Goal: Task Accomplishment & Management: Use online tool/utility

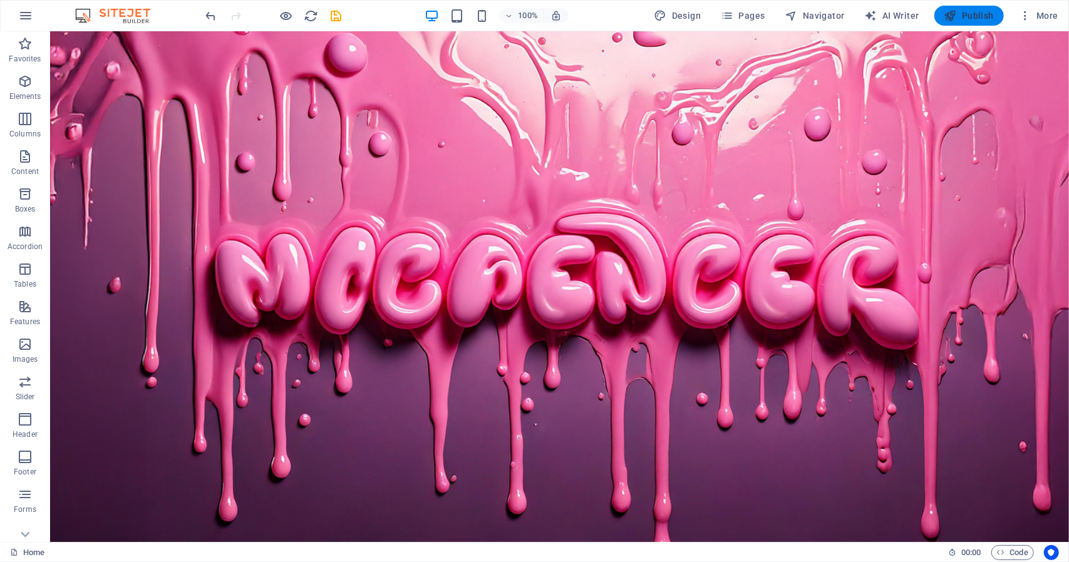
click at [968, 13] on span "Publish" at bounding box center [968, 15] width 49 height 13
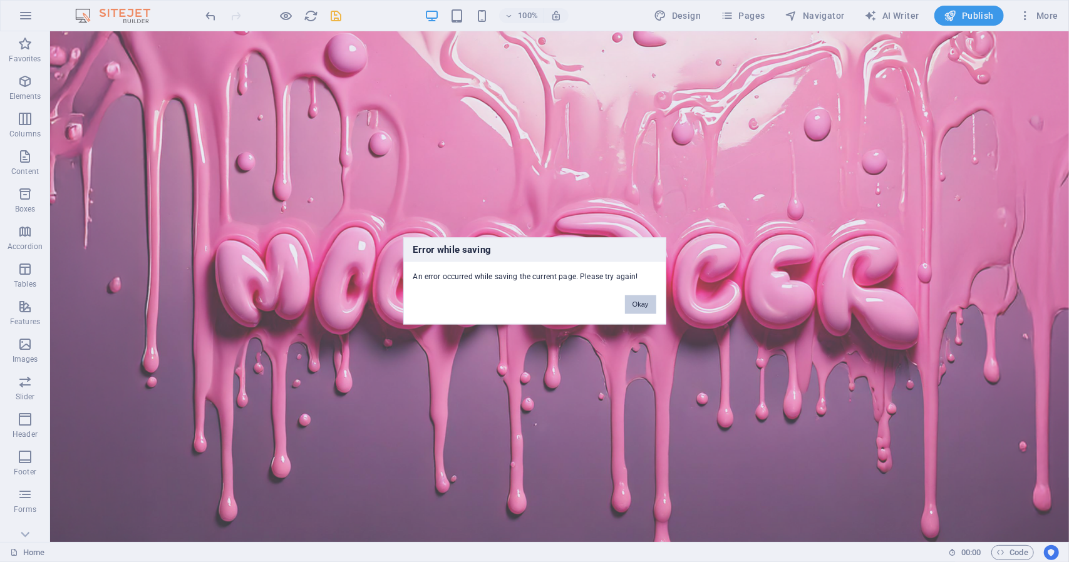
click at [644, 307] on button "Okay" at bounding box center [640, 305] width 31 height 19
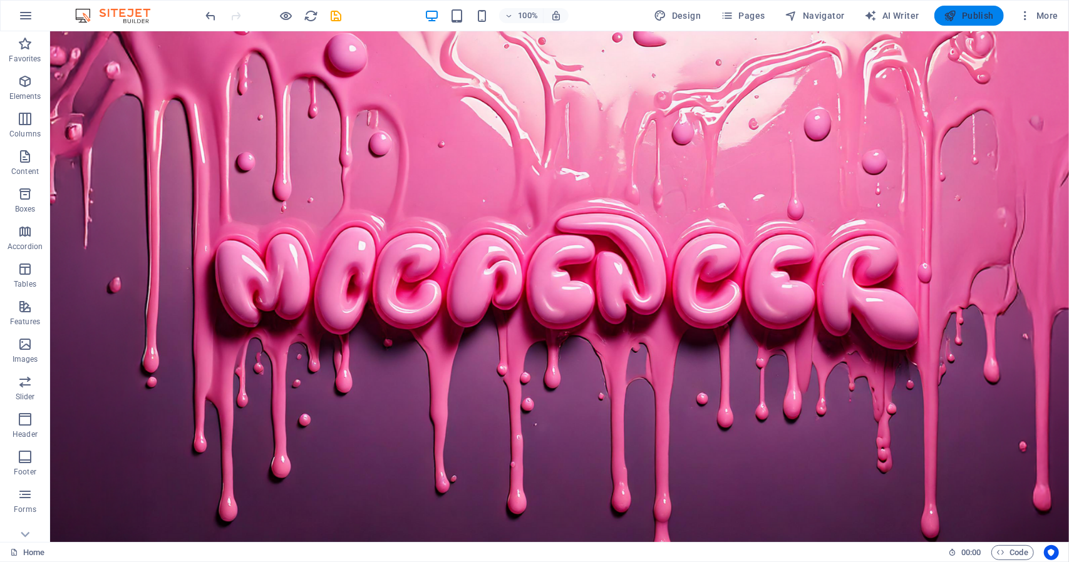
click at [952, 16] on icon "button" at bounding box center [950, 15] width 13 height 13
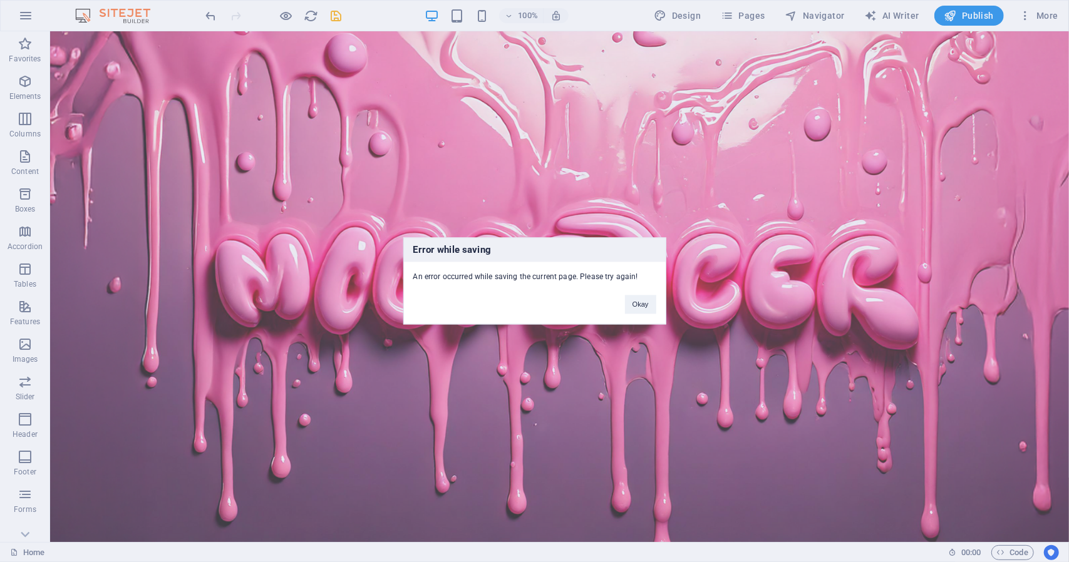
drag, startPoint x: 565, startPoint y: 274, endPoint x: 616, endPoint y: 280, distance: 50.4
click at [606, 274] on div "An error occurred while saving the current page. Please try again!" at bounding box center [535, 272] width 262 height 21
click at [634, 304] on button "Okay" at bounding box center [640, 305] width 31 height 19
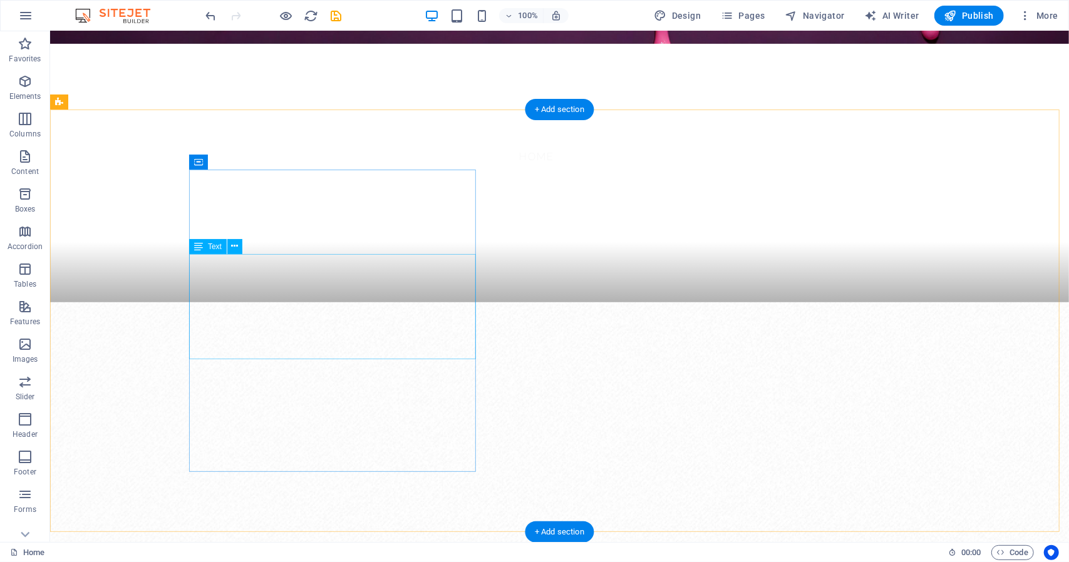
scroll to position [501, 0]
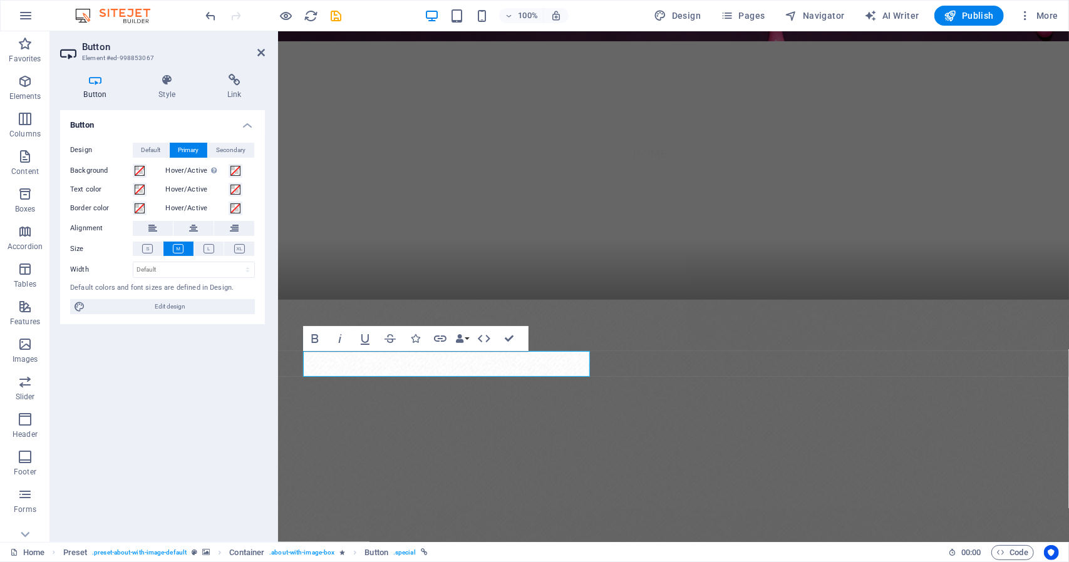
click at [537, 417] on figure at bounding box center [672, 510] width 791 height 423
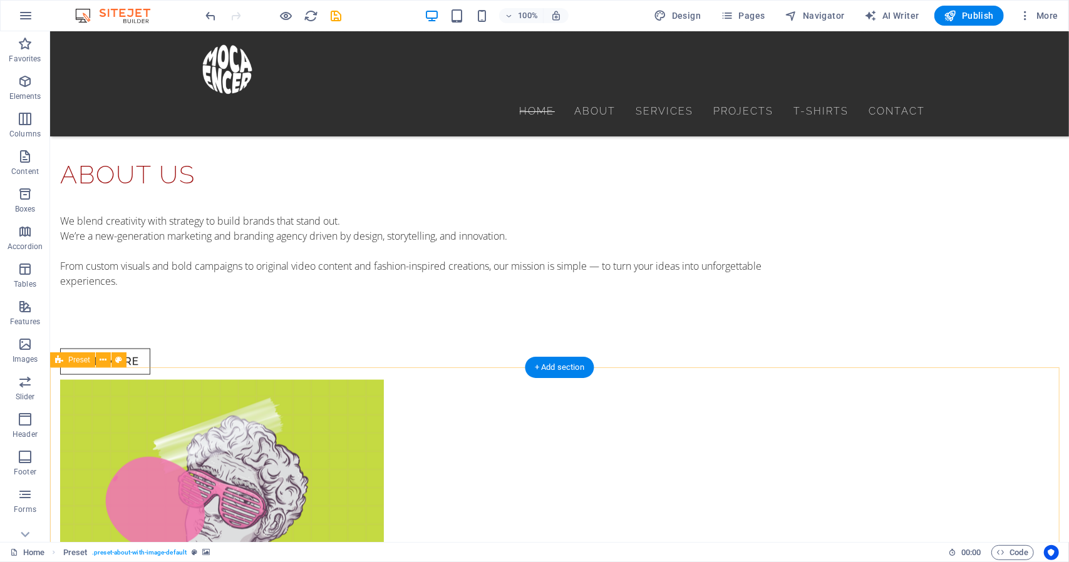
scroll to position [814, 0]
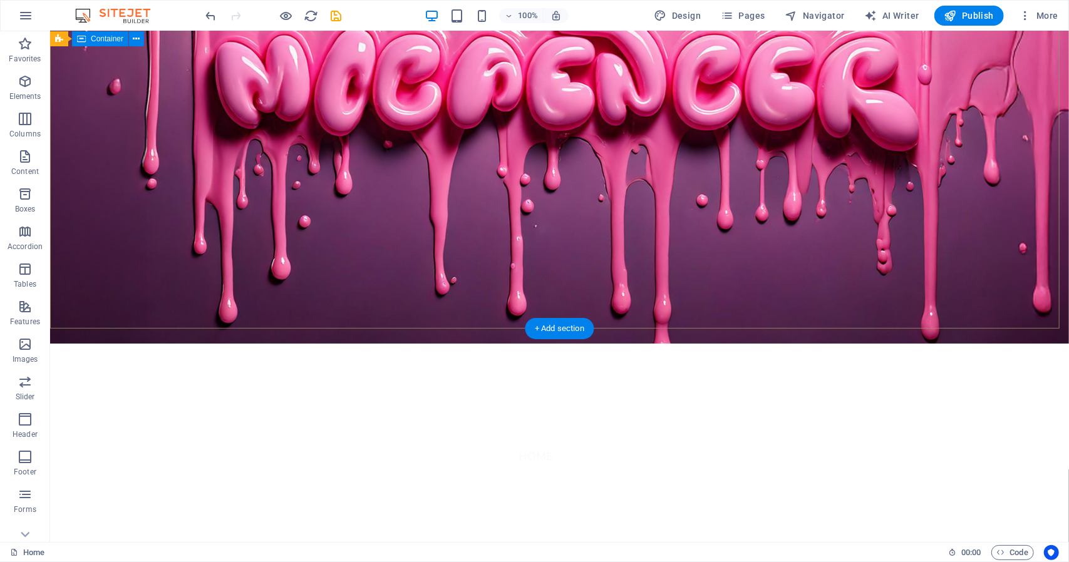
scroll to position [0, 0]
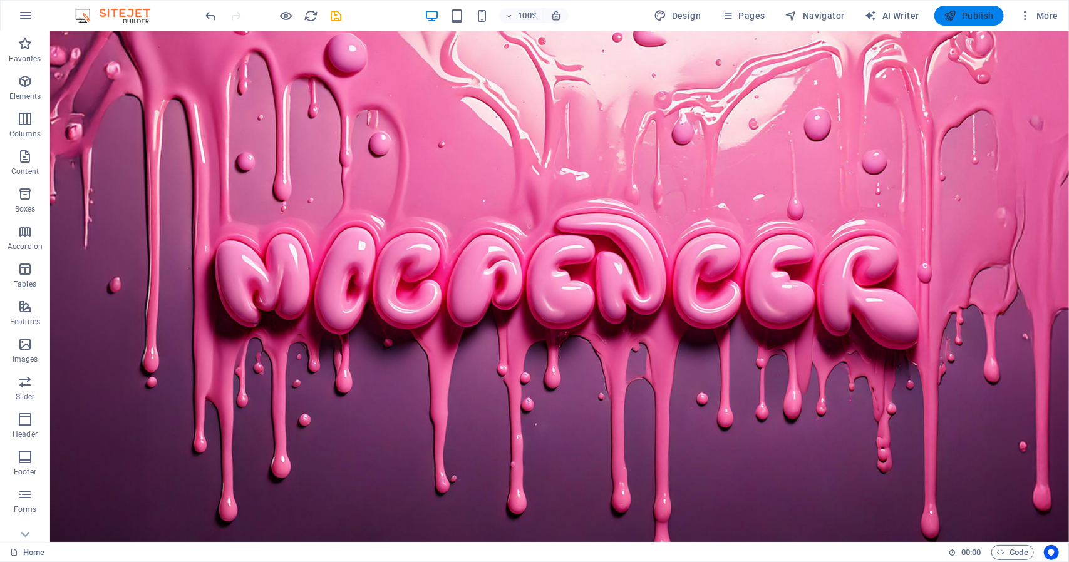
click at [961, 13] on span "Publish" at bounding box center [968, 15] width 49 height 13
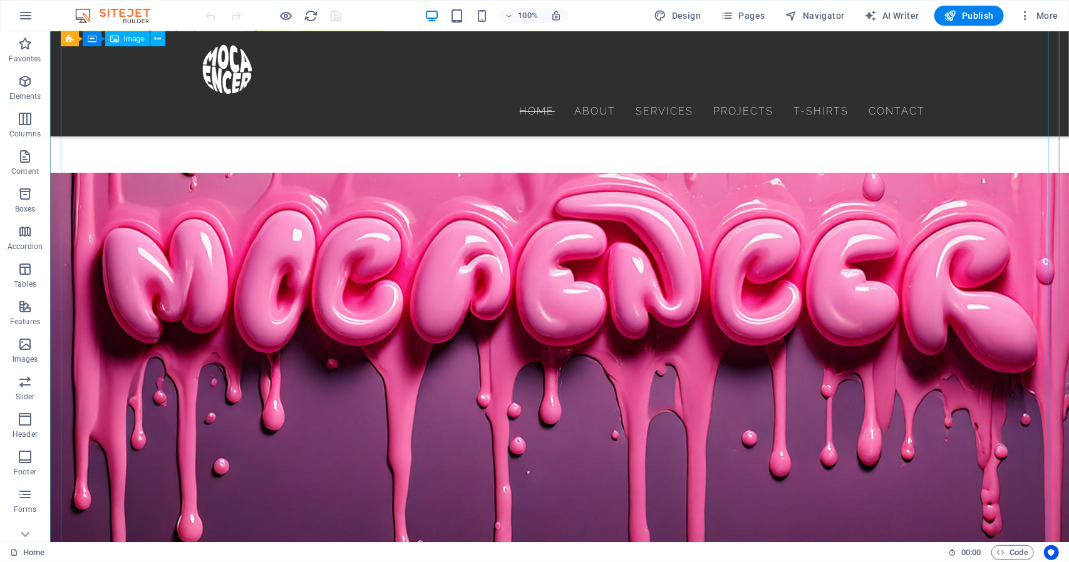
scroll to position [1864, 0]
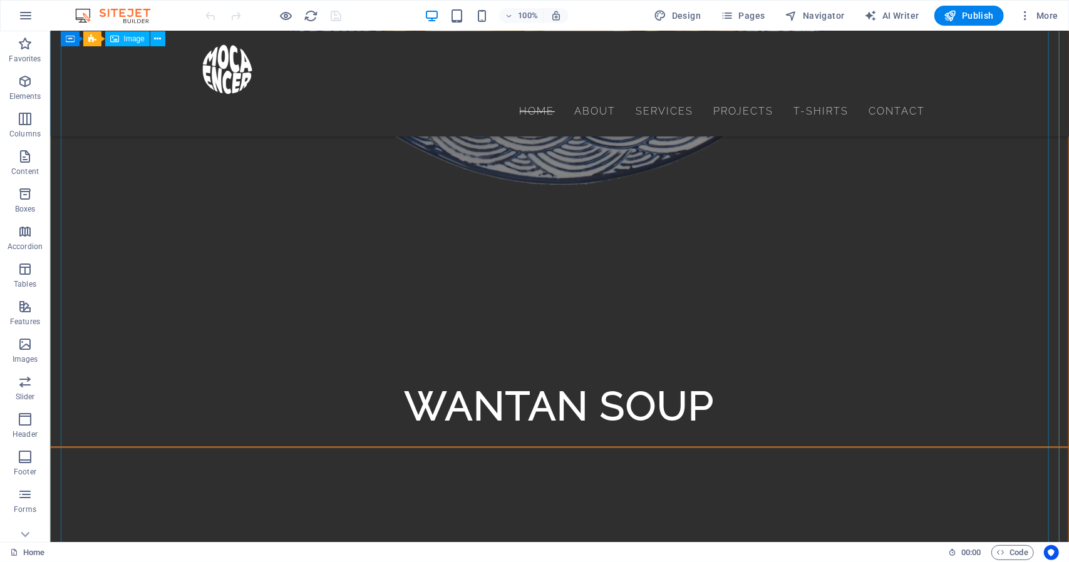
scroll to position [4369, 0]
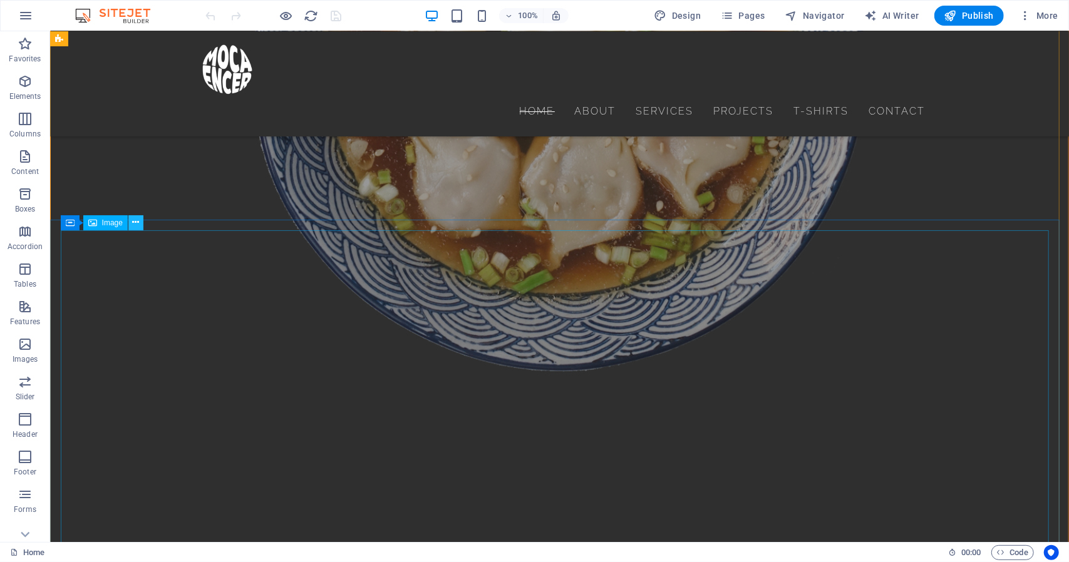
click at [133, 226] on icon at bounding box center [136, 222] width 7 height 13
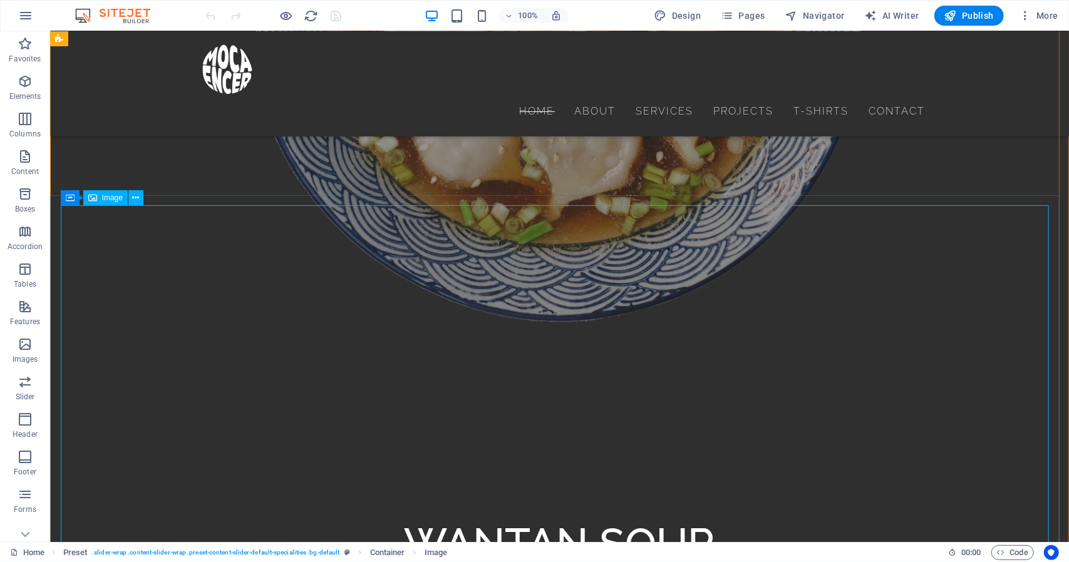
scroll to position [4682, 0]
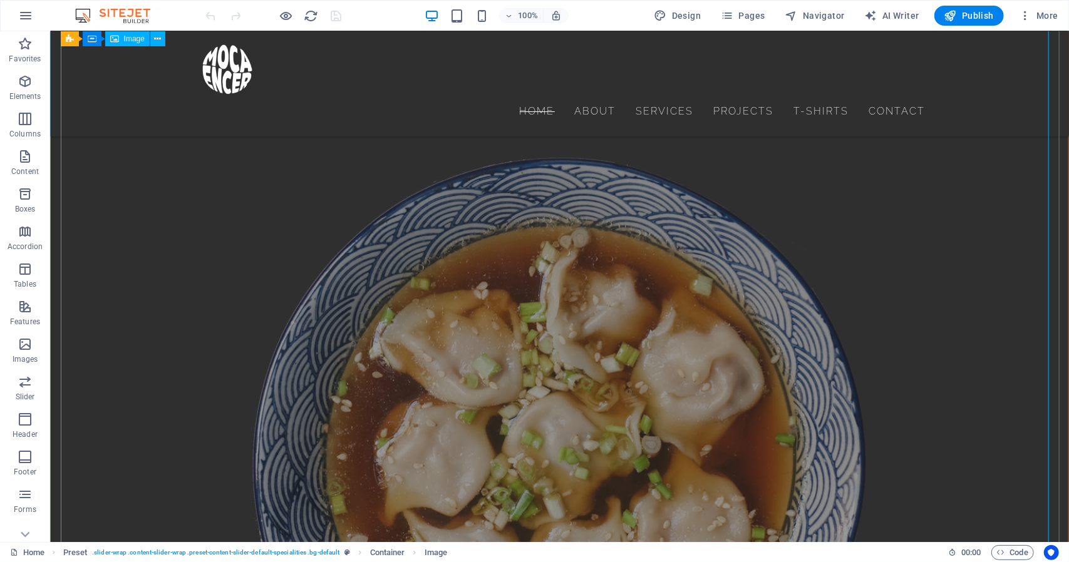
select select "%"
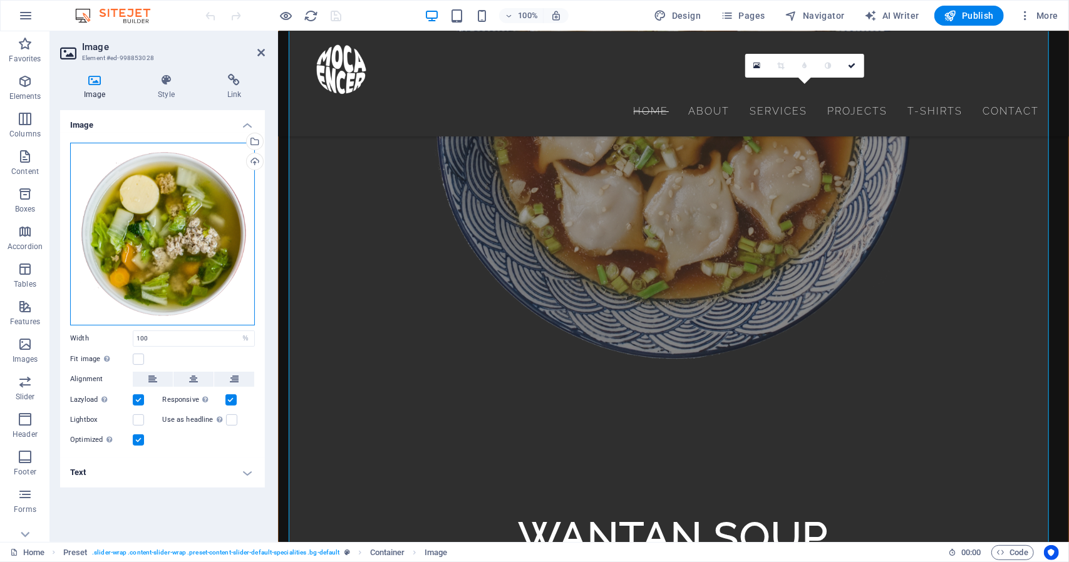
click at [128, 227] on div "Drag files here, click to choose files or select files from Files or our free s…" at bounding box center [162, 234] width 185 height 183
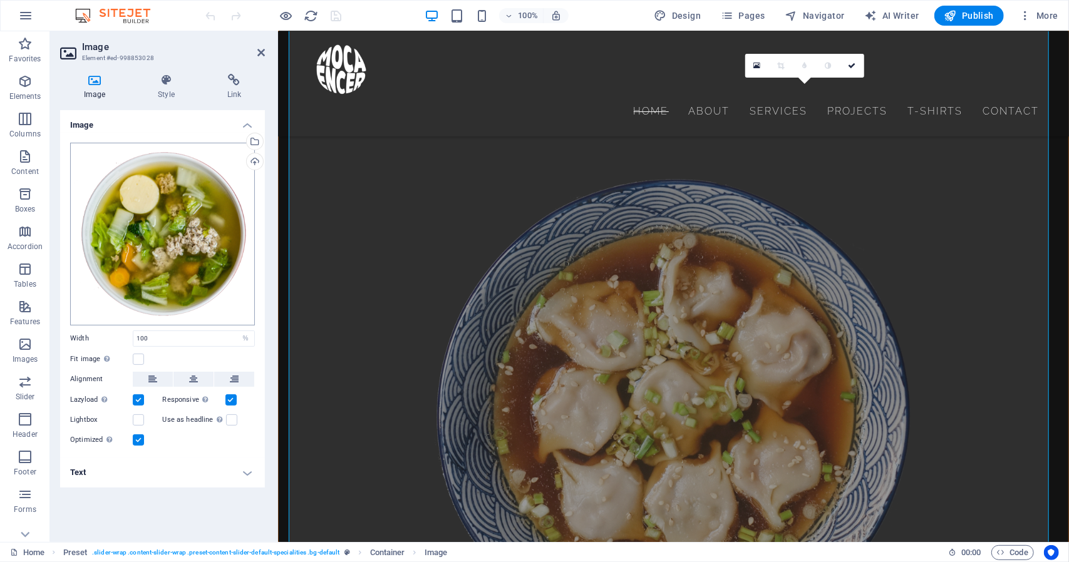
scroll to position [3692, 0]
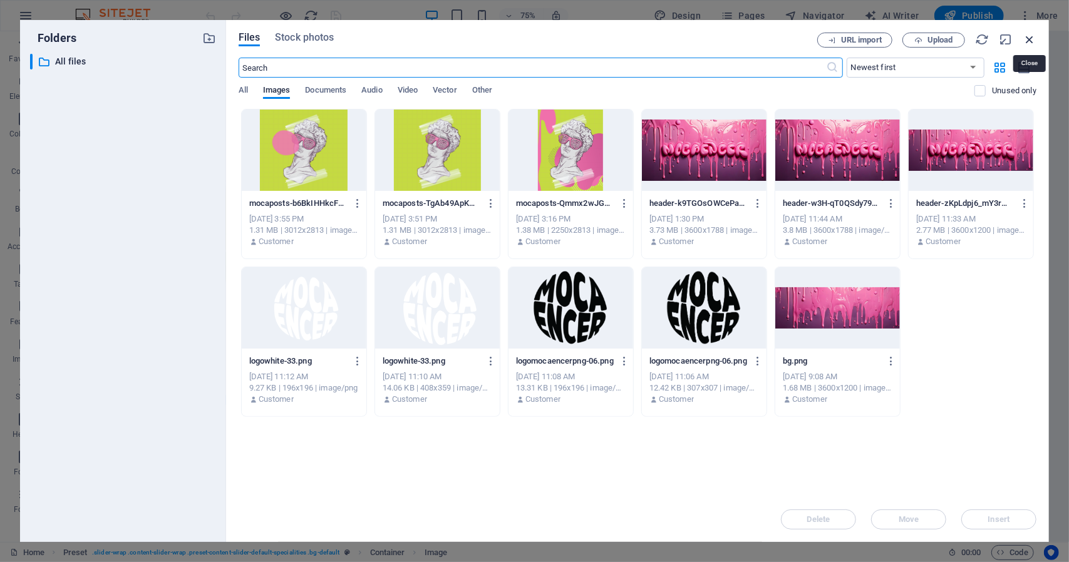
click at [1028, 34] on icon "button" at bounding box center [1030, 40] width 14 height 14
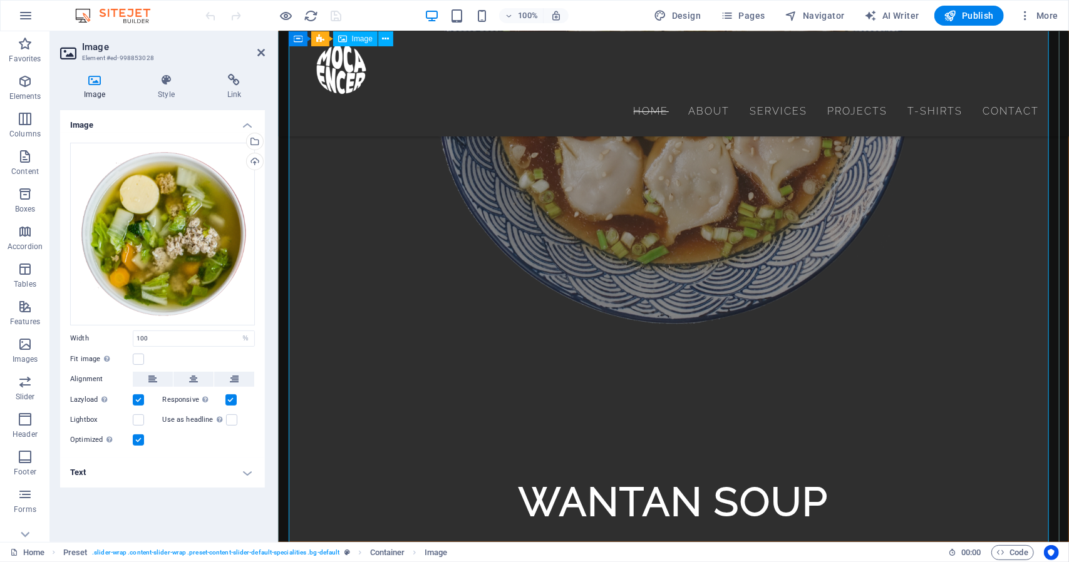
scroll to position [3973, 0]
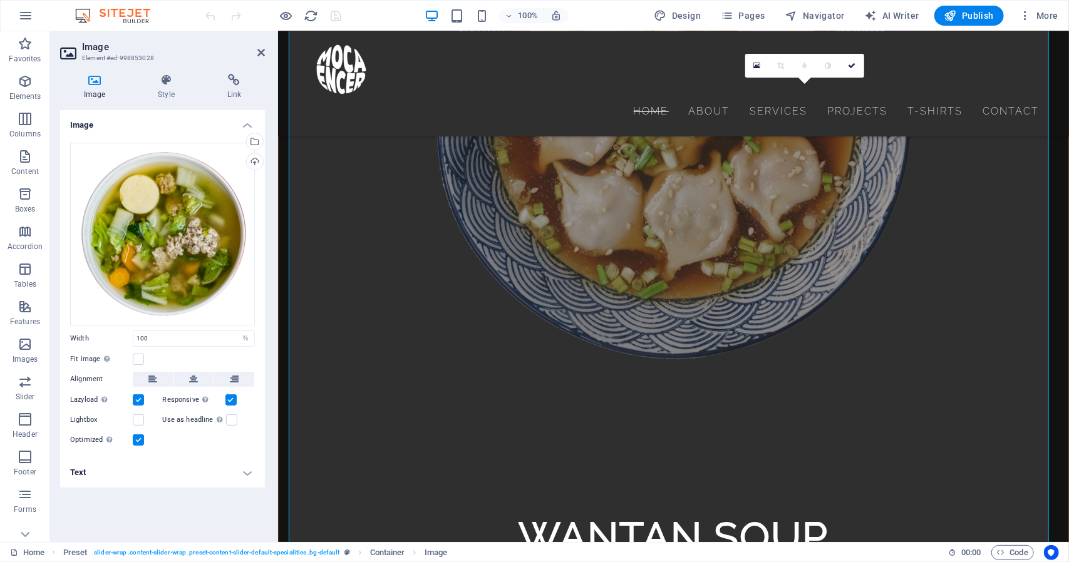
click at [124, 11] on img at bounding box center [119, 15] width 94 height 15
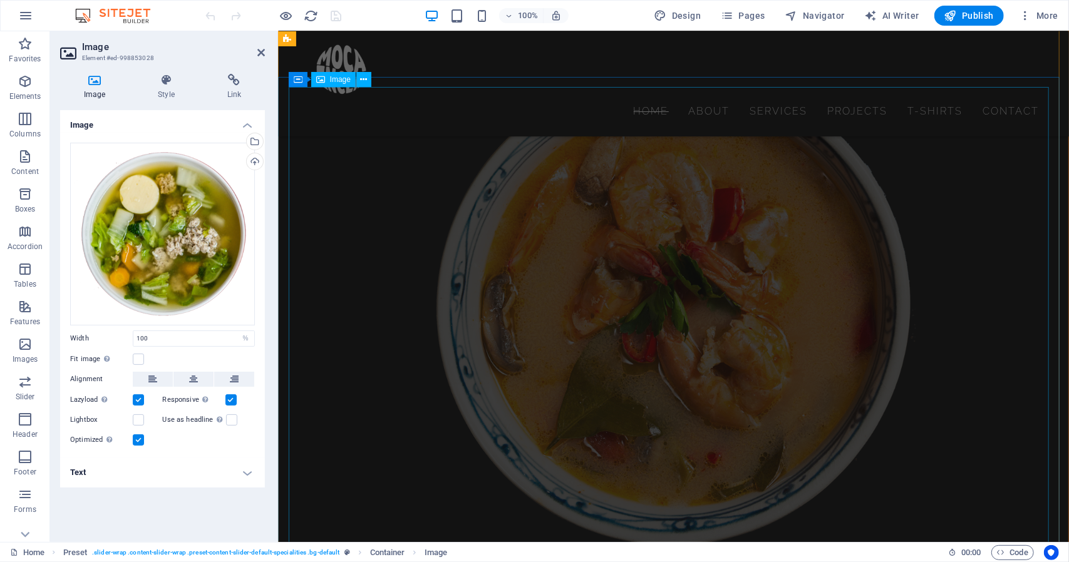
scroll to position [2784, 0]
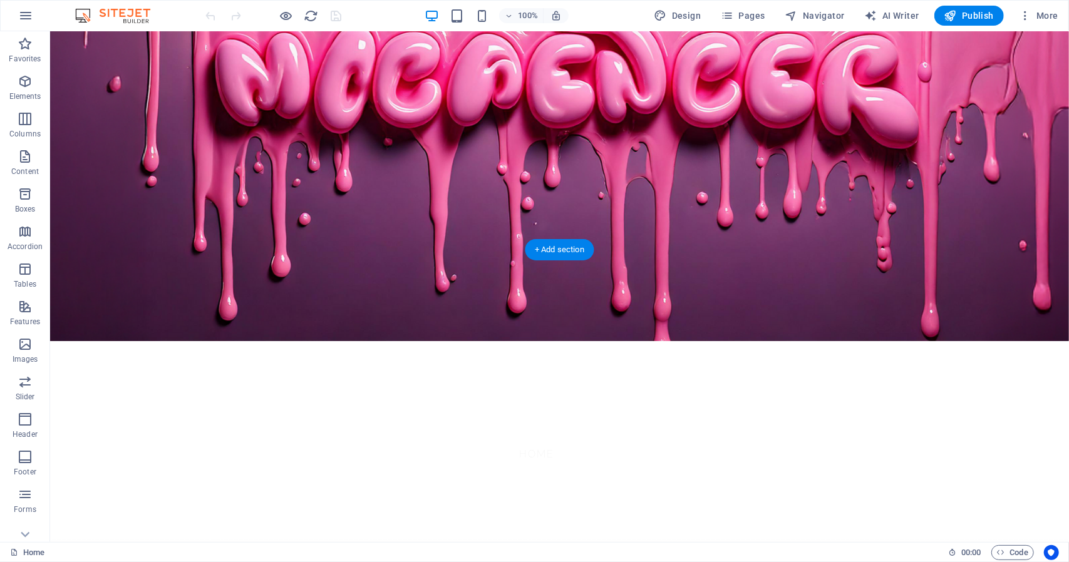
scroll to position [0, 0]
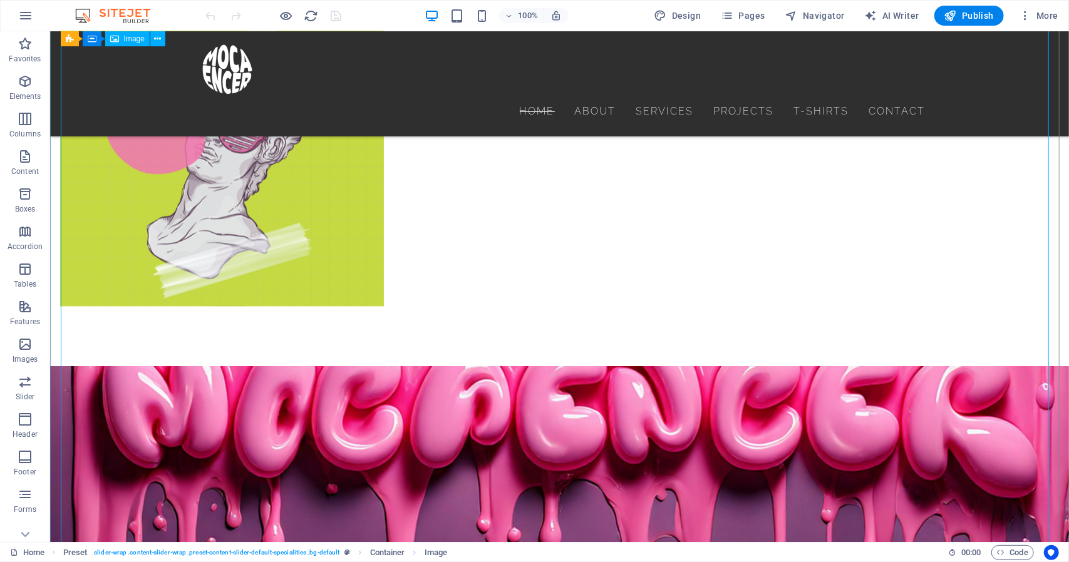
scroll to position [1402, 0]
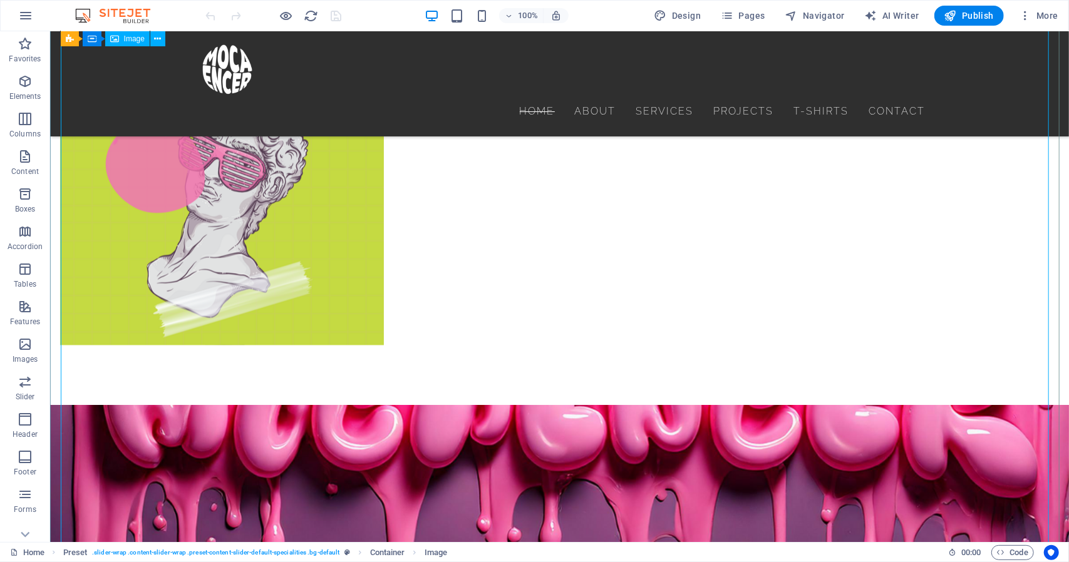
select select "%"
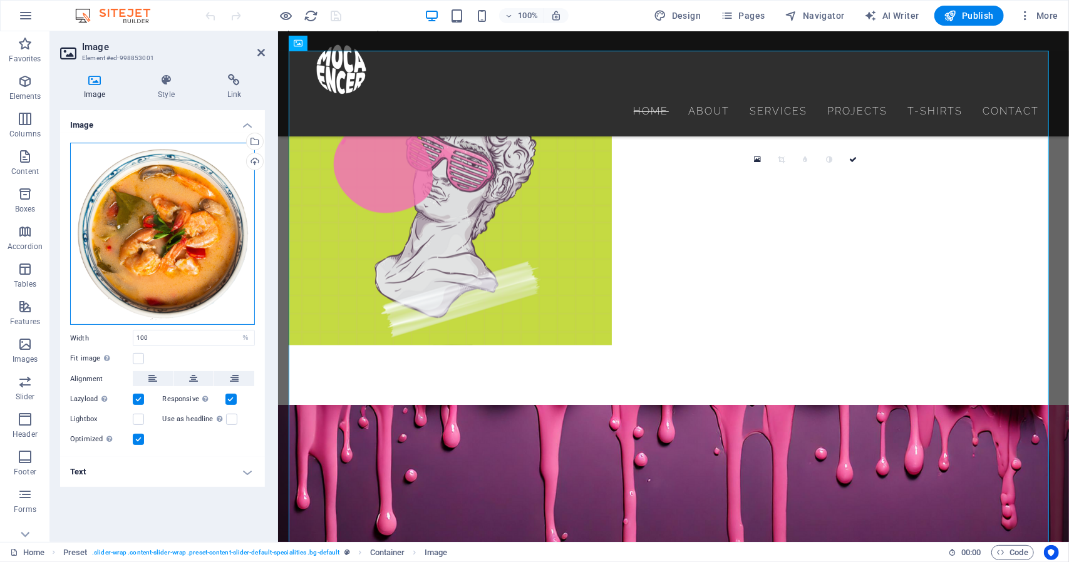
click at [137, 221] on div "Drag files here, click to choose files or select files from Files or our free s…" at bounding box center [162, 234] width 185 height 182
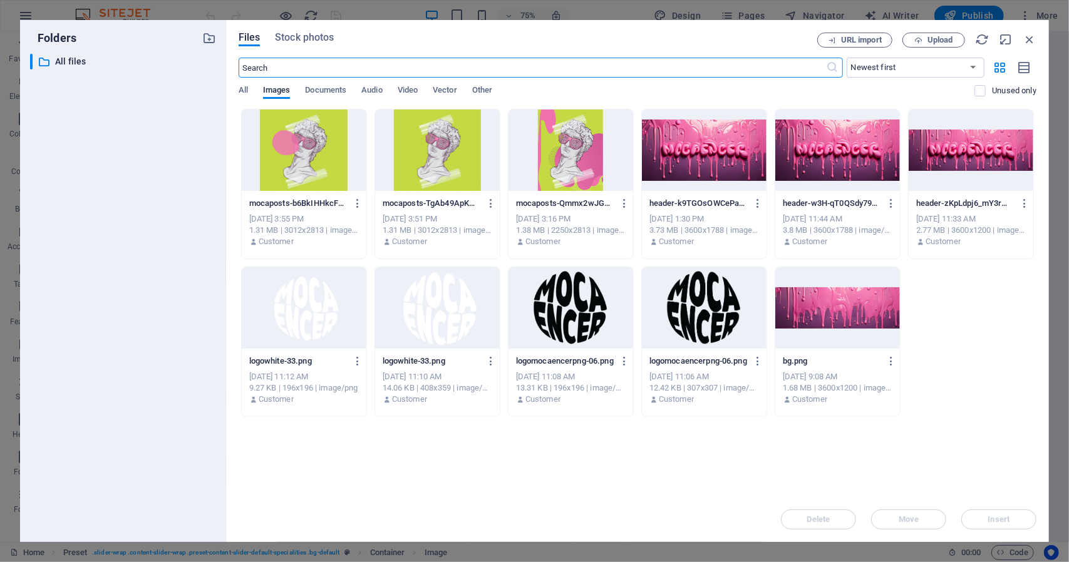
click at [575, 305] on div at bounding box center [570, 307] width 125 height 81
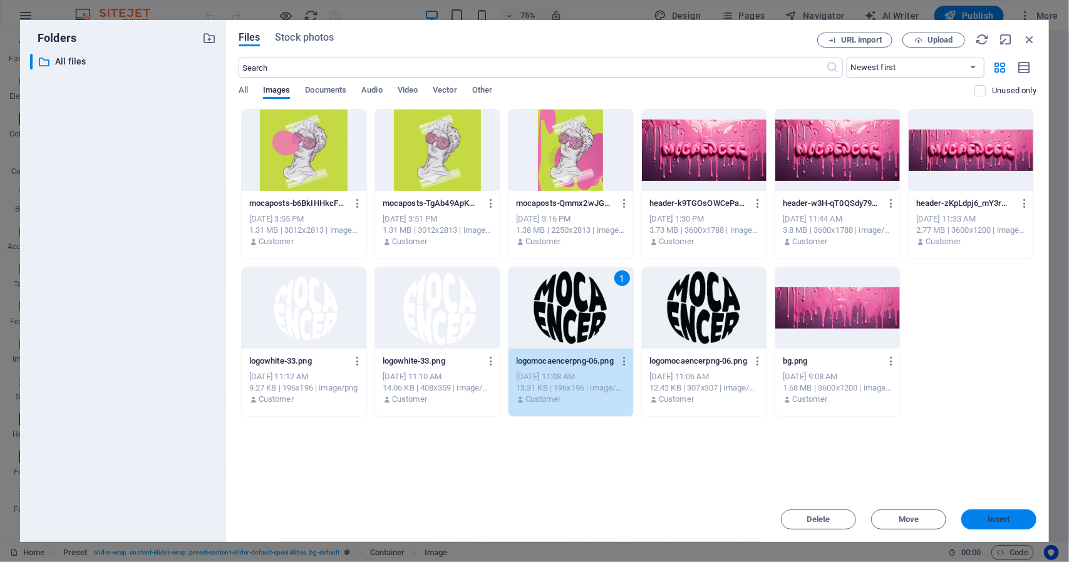
click at [993, 524] on span "Insert" at bounding box center [999, 520] width 22 height 8
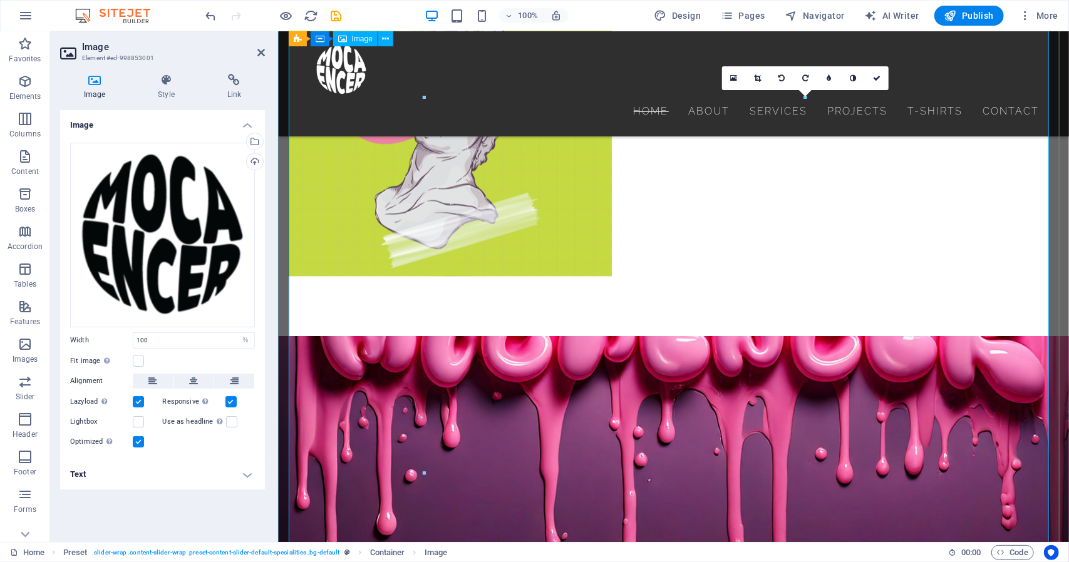
scroll to position [1469, 0]
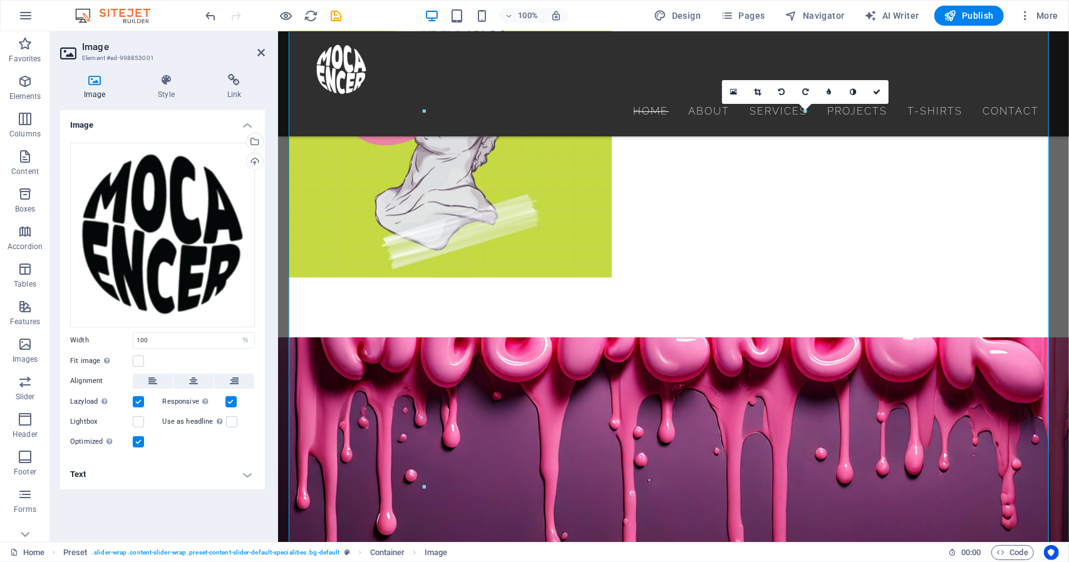
drag, startPoint x: 958, startPoint y: 18, endPoint x: 954, endPoint y: 27, distance: 9.5
click at [957, 18] on icon "button" at bounding box center [950, 15] width 13 height 13
